Goal: Transaction & Acquisition: Purchase product/service

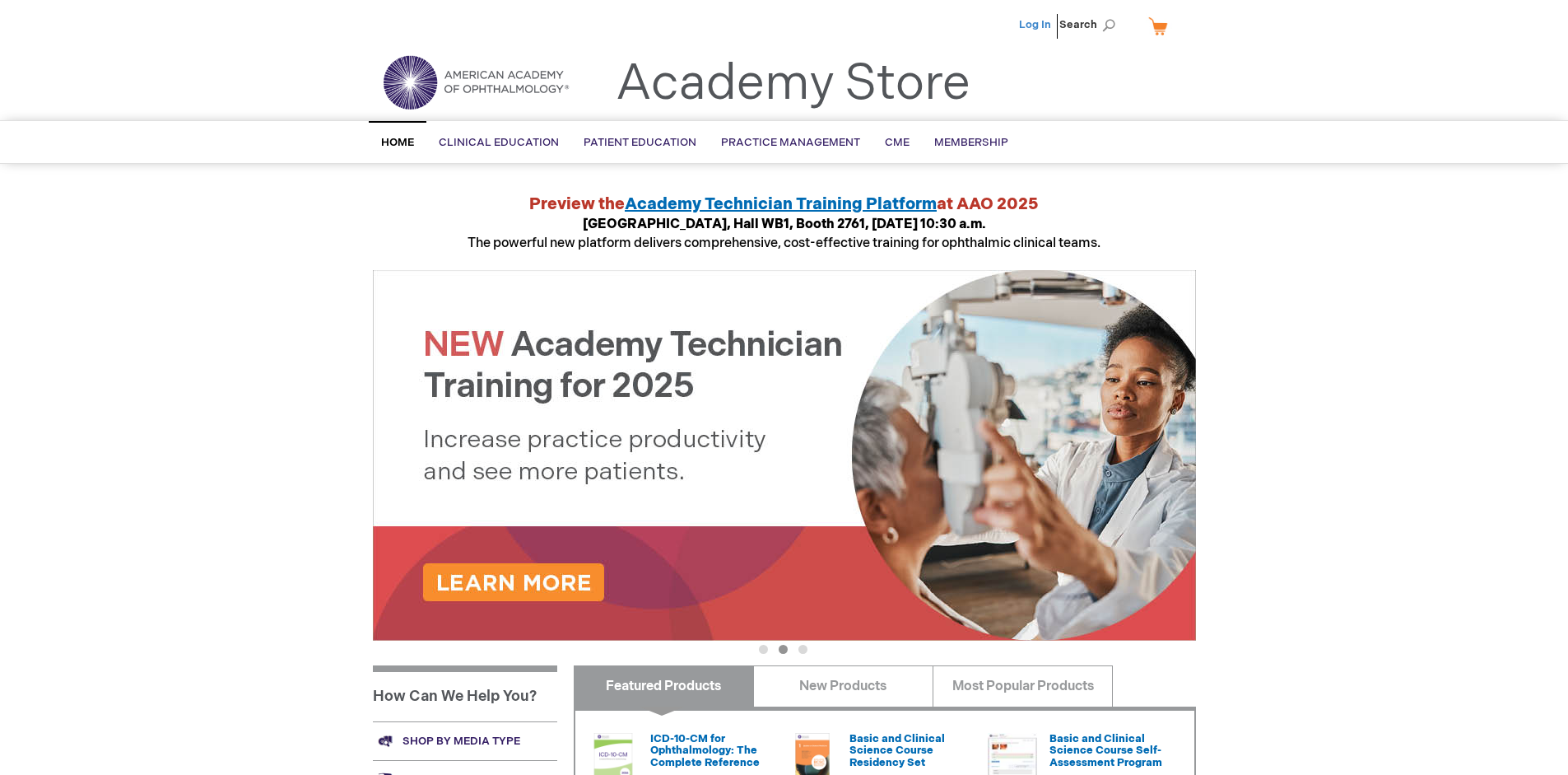
click at [1037, 25] on link "Log In" at bounding box center [1035, 25] width 32 height 13
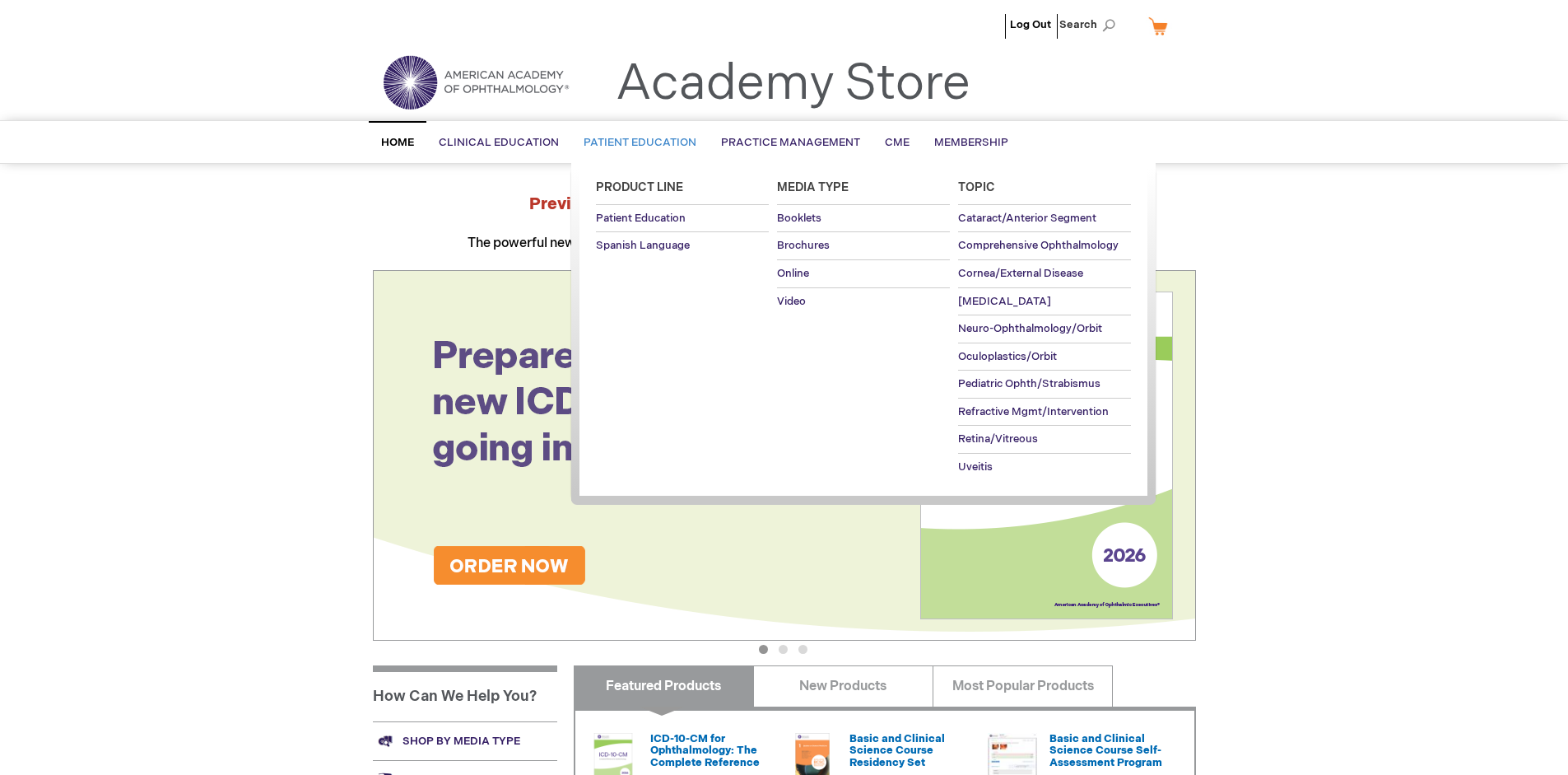
click at [636, 143] on span "Patient Education" at bounding box center [640, 142] width 113 height 13
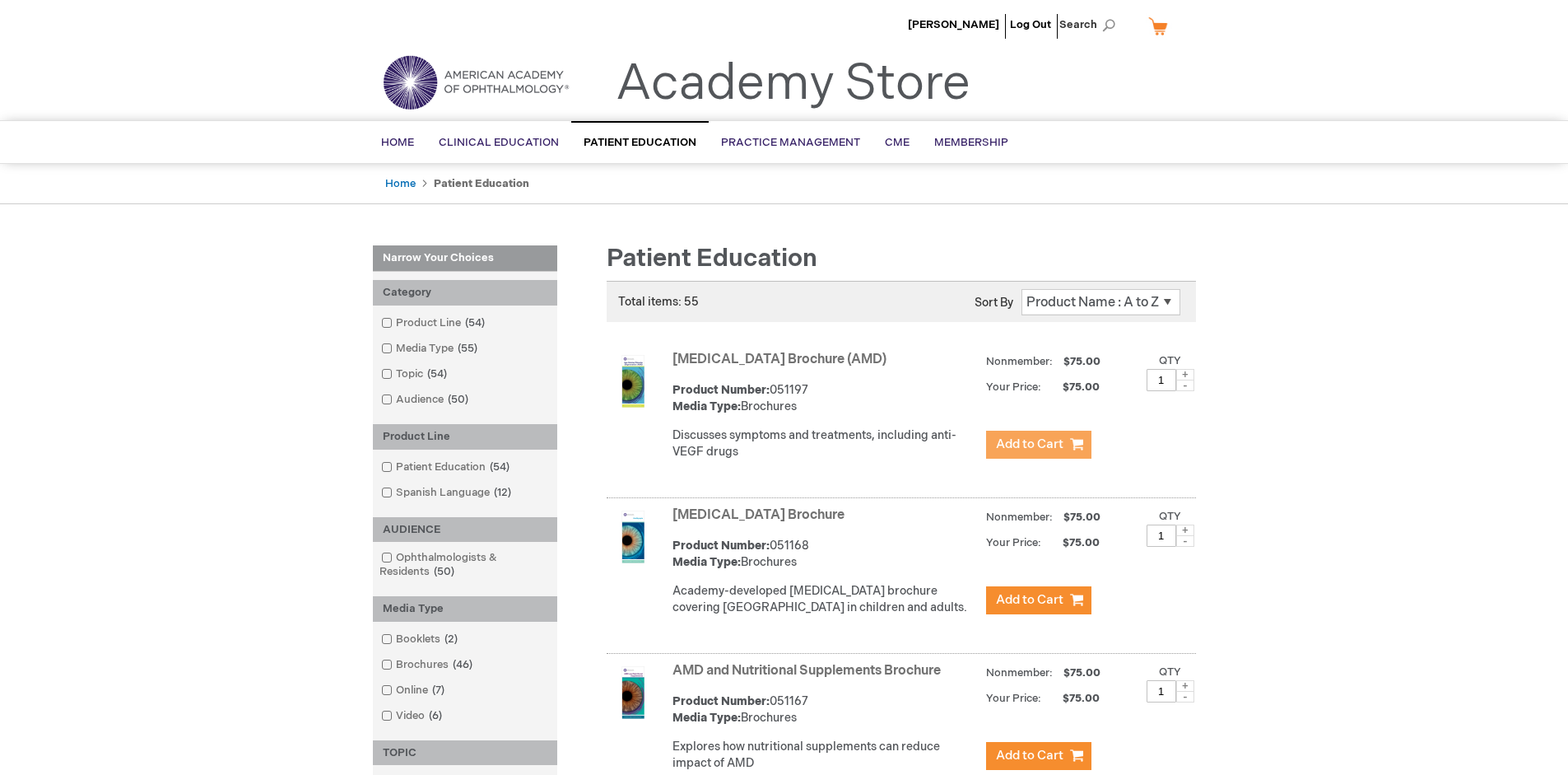
click at [1038, 445] on span "Add to Cart" at bounding box center [1030, 444] width 67 height 15
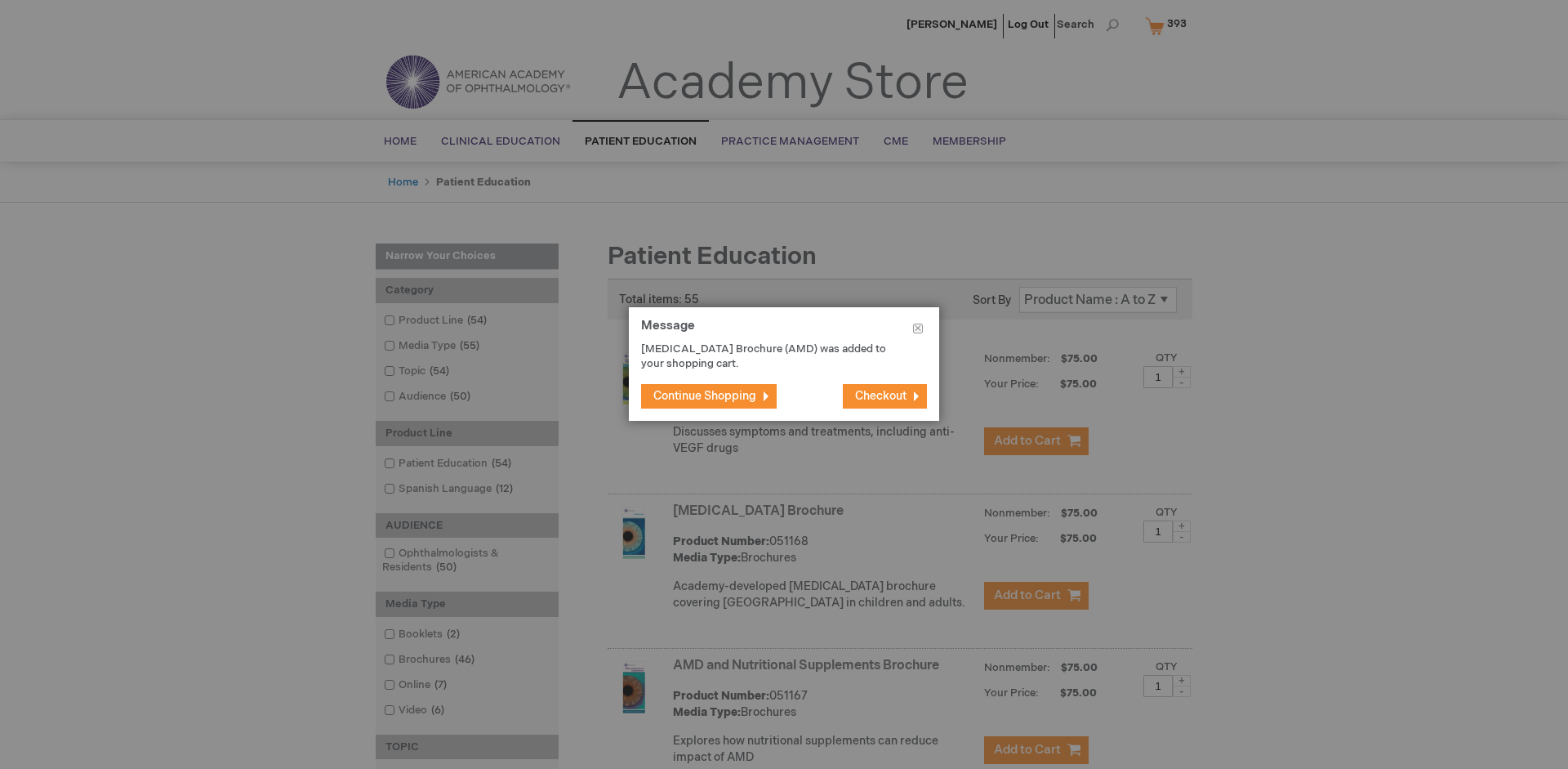
click at [705, 395] on span "Continue Shopping" at bounding box center [705, 395] width 103 height 14
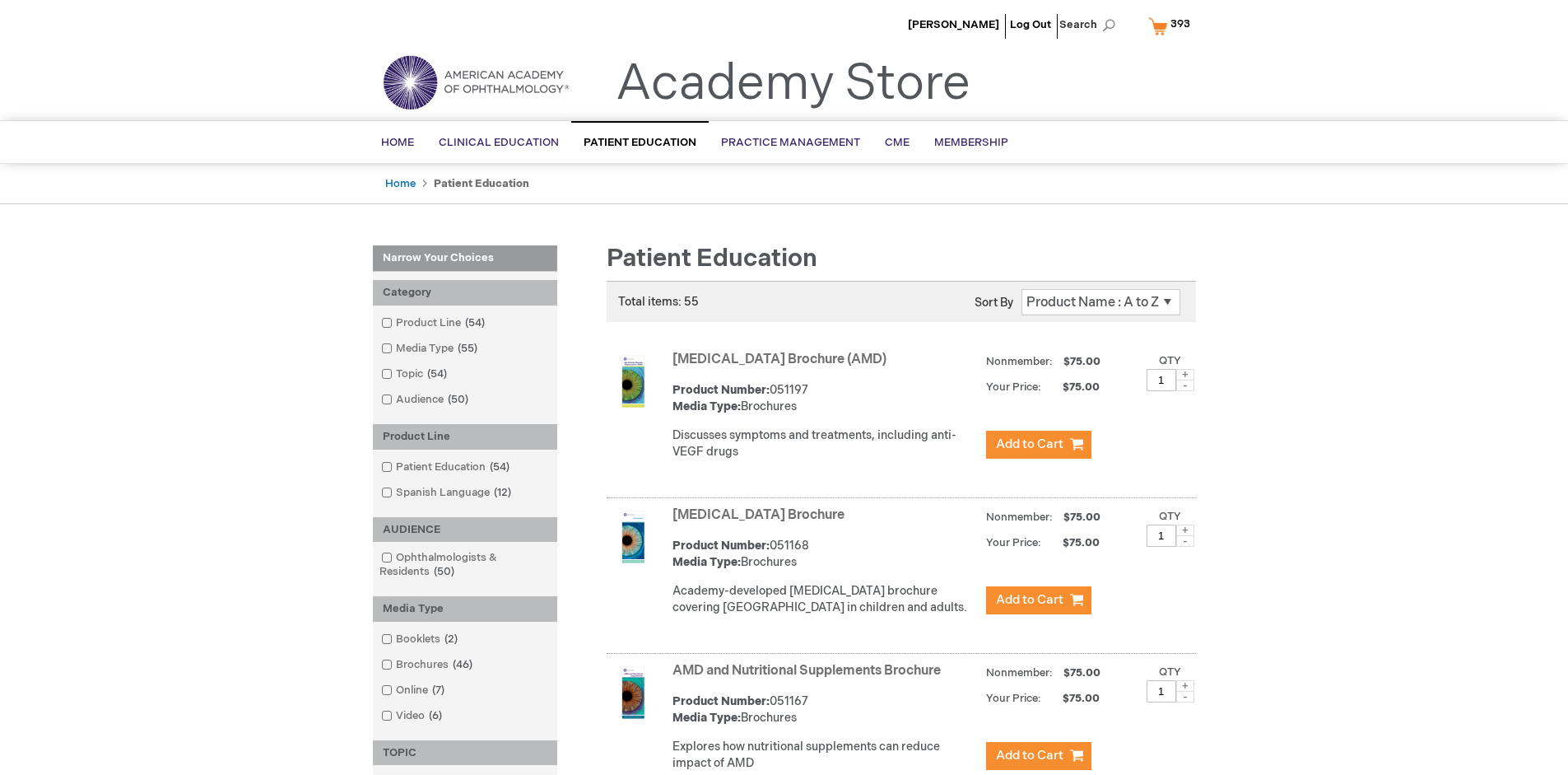
click at [810, 679] on link "AMD and Nutritional Supplements Brochure" at bounding box center [806, 670] width 268 height 15
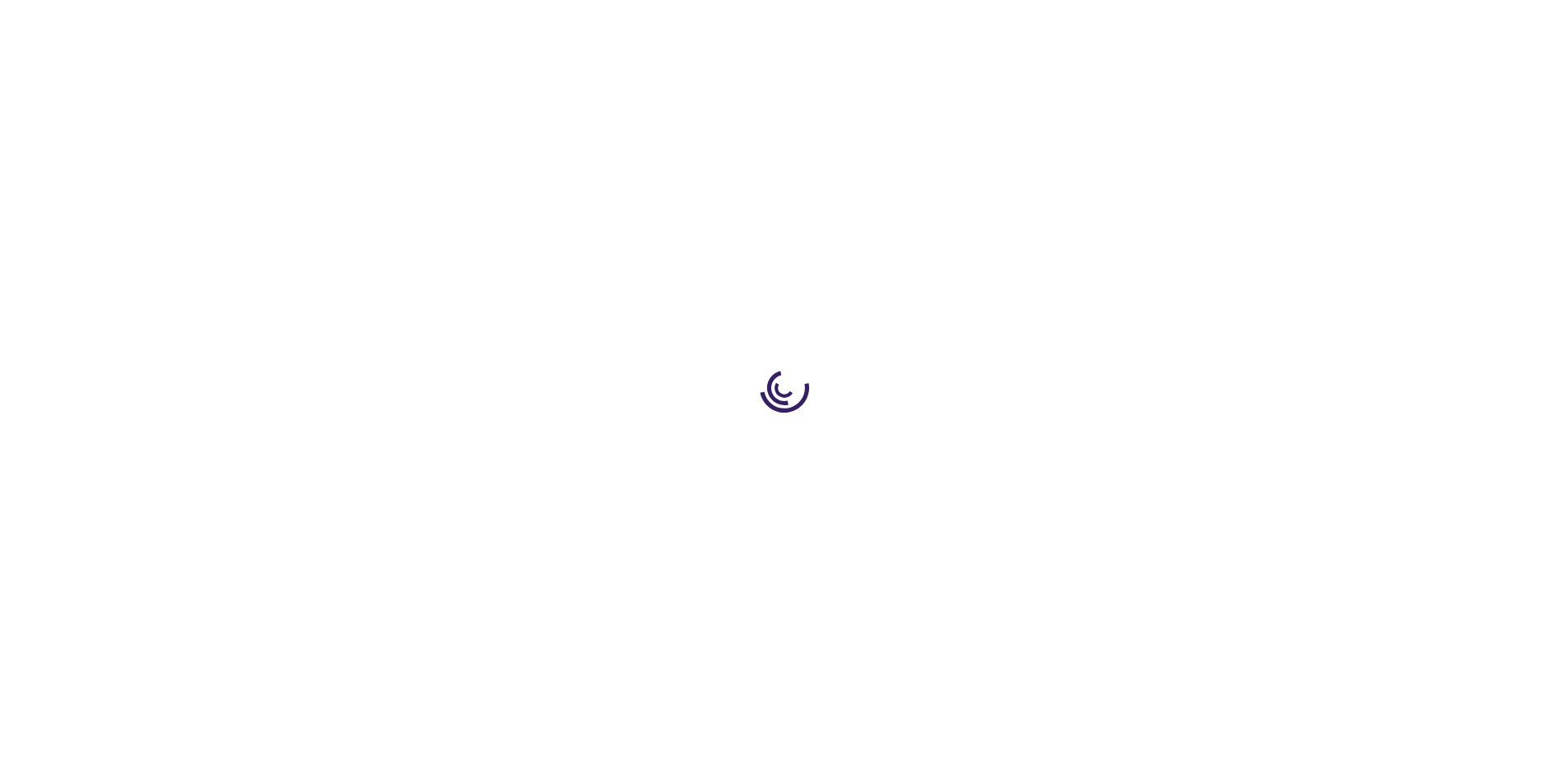
type input "1"
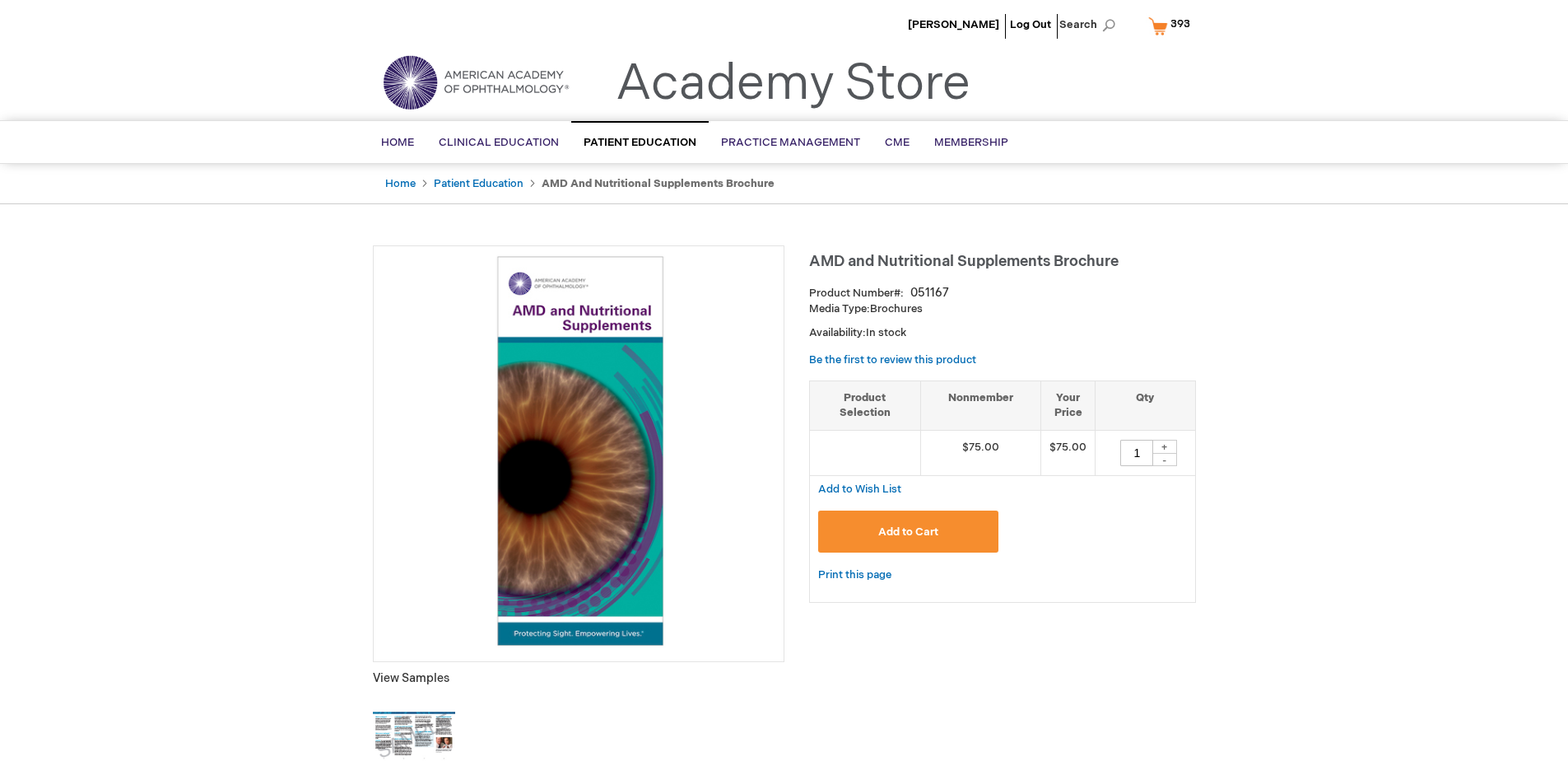
click at [908, 531] on span "Add to Cart" at bounding box center [909, 531] width 60 height 13
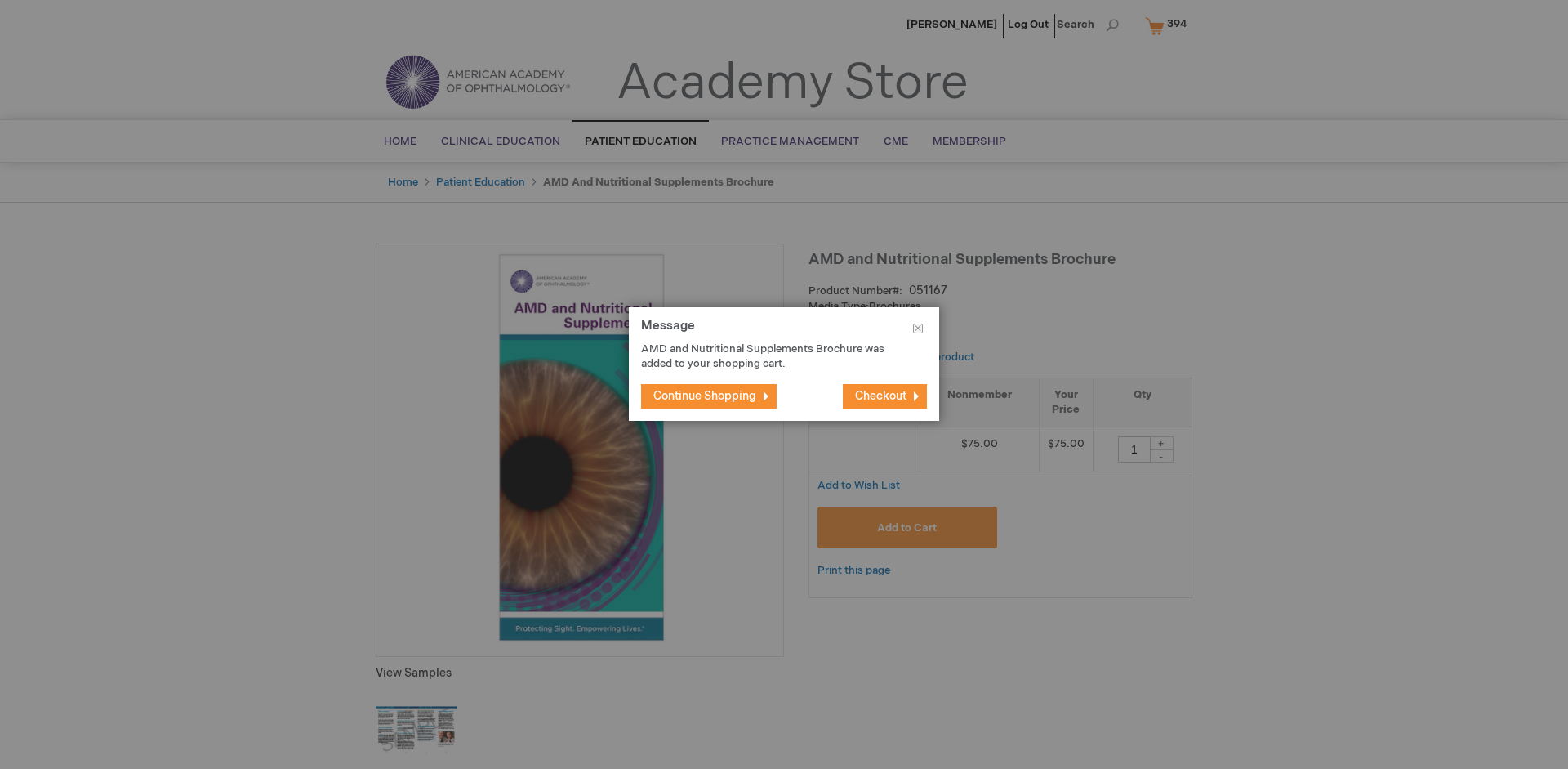
click at [705, 395] on span "Continue Shopping" at bounding box center [705, 395] width 103 height 14
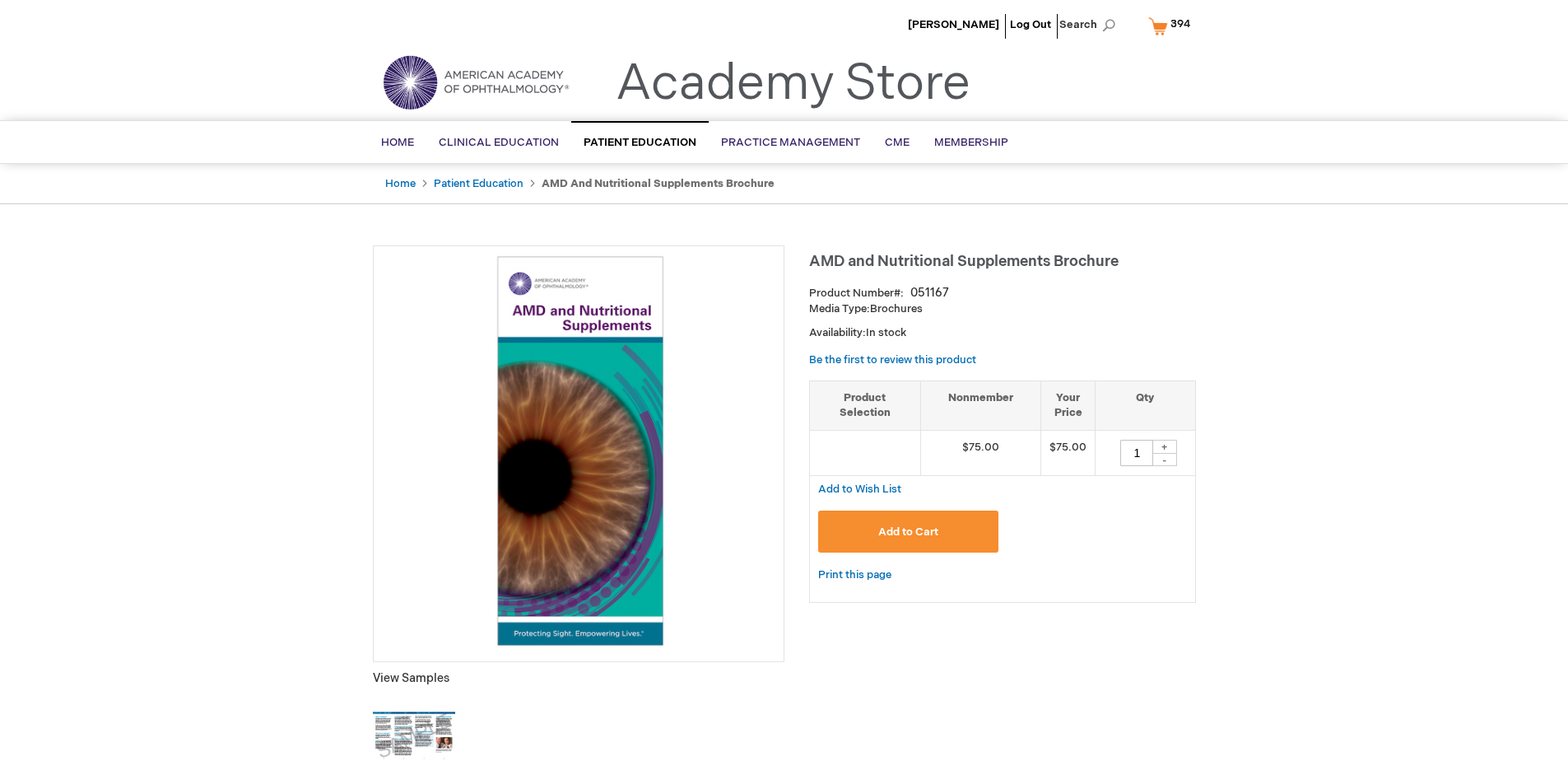
click at [1172, 25] on span "394" at bounding box center [1181, 24] width 20 height 13
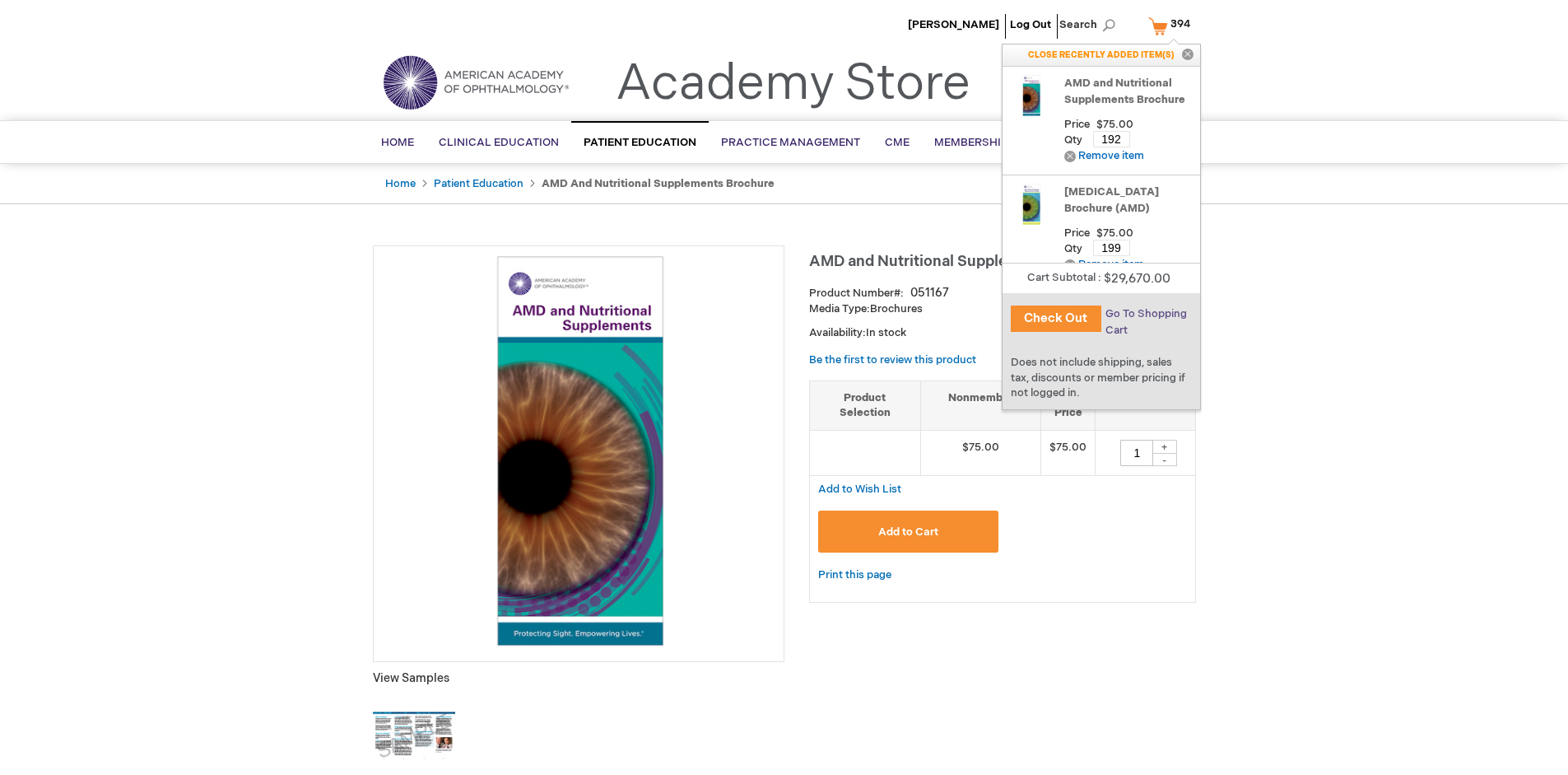
click at [1145, 314] on span "Go To Shopping Cart" at bounding box center [1147, 322] width 82 height 30
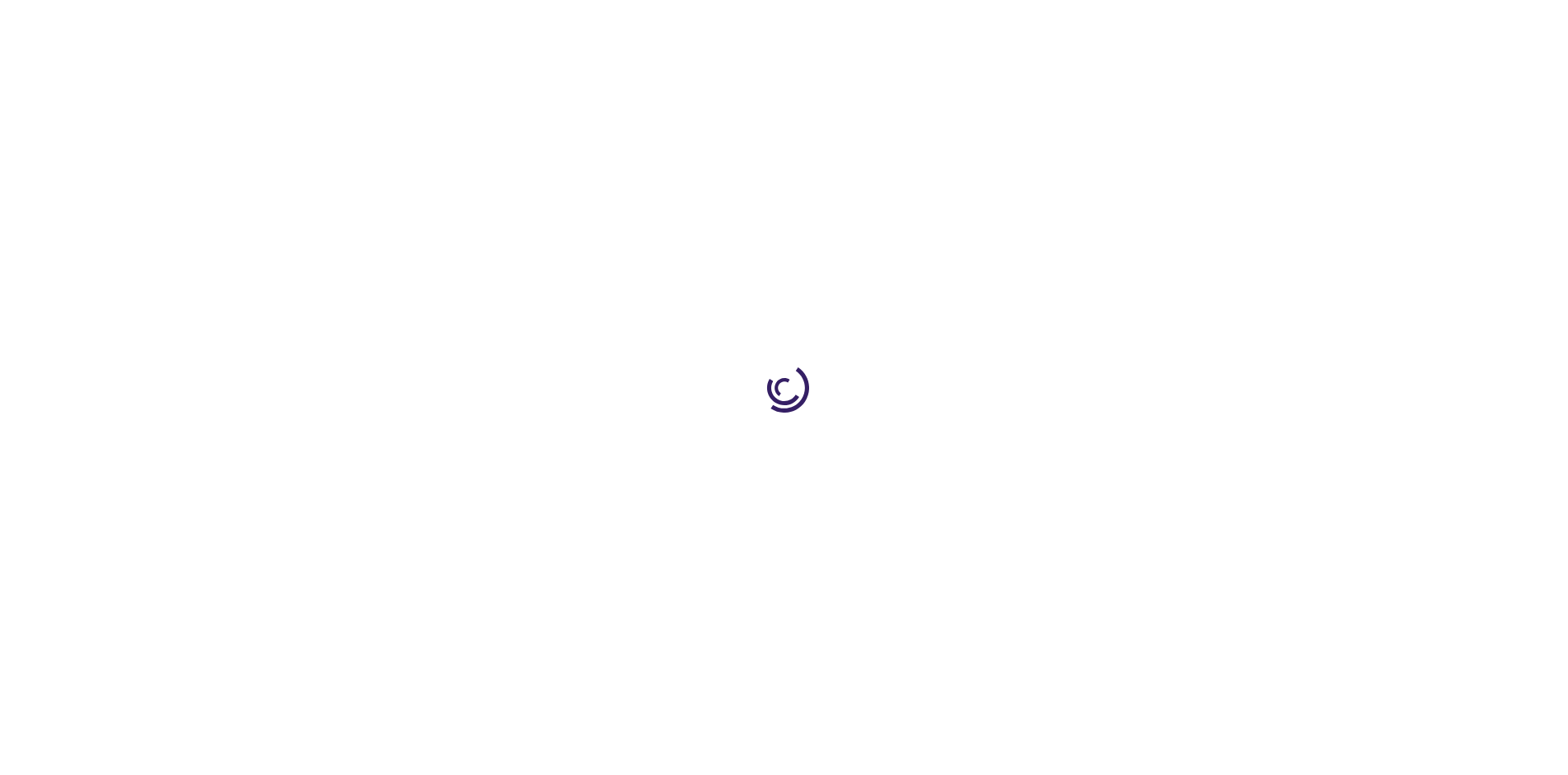
click at [1088, 574] on span "Proceed to Checkout" at bounding box center [1089, 574] width 107 height 13
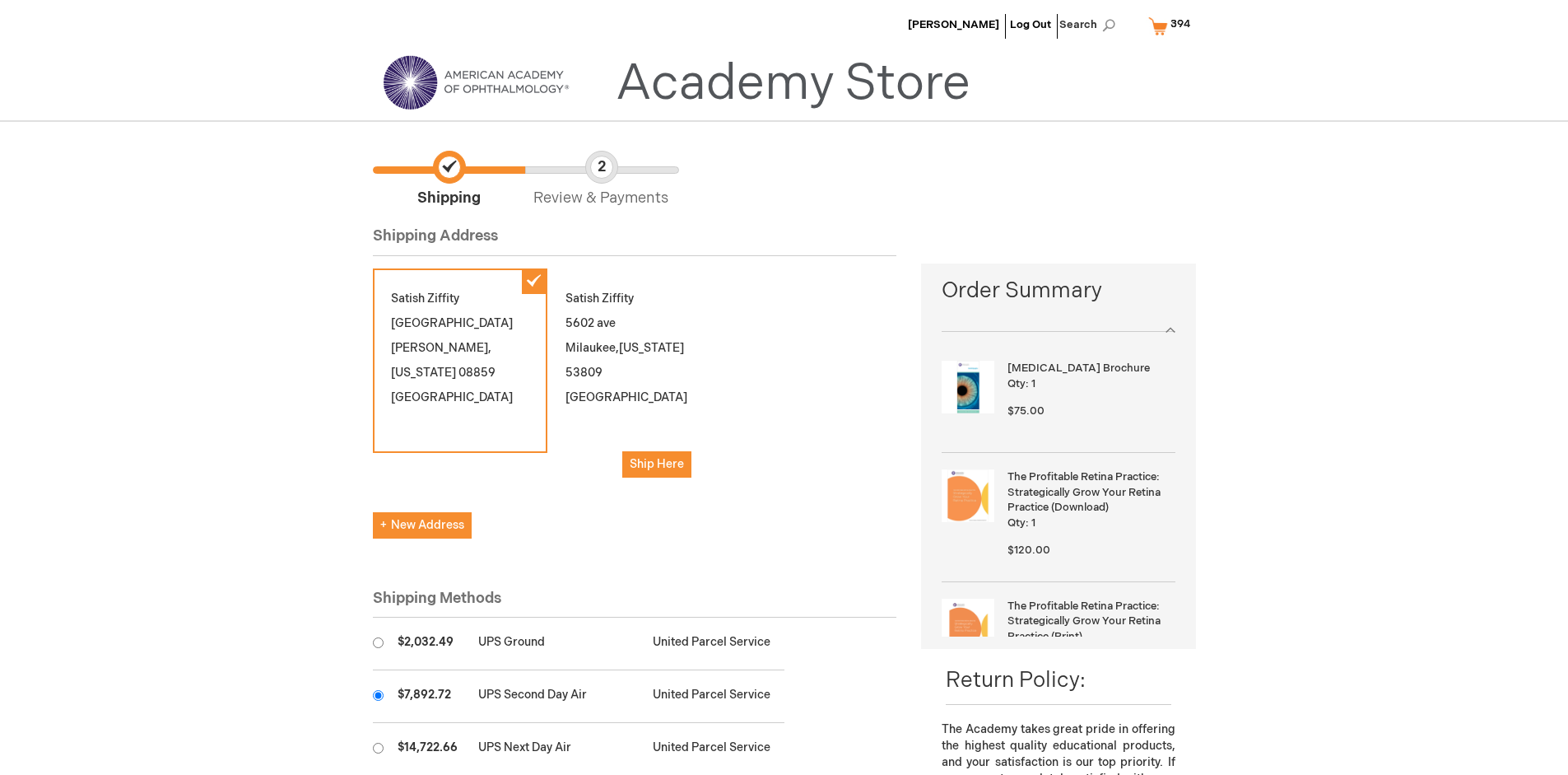
click at [377, 695] on input "radio" at bounding box center [378, 695] width 11 height 11
